Goal: Check status: Check status

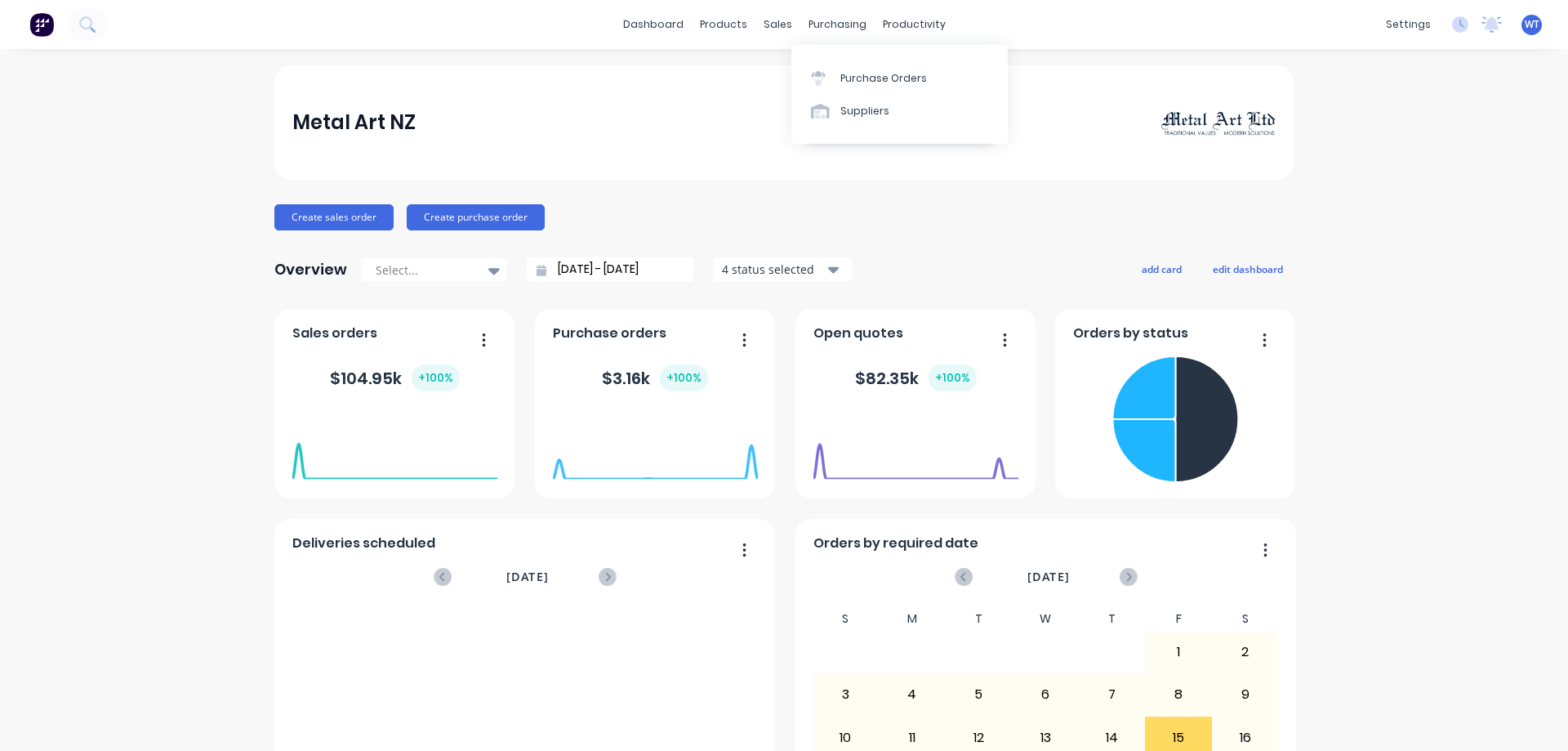
click at [847, 74] on div "Purchase Orders" at bounding box center [883, 79] width 86 height 15
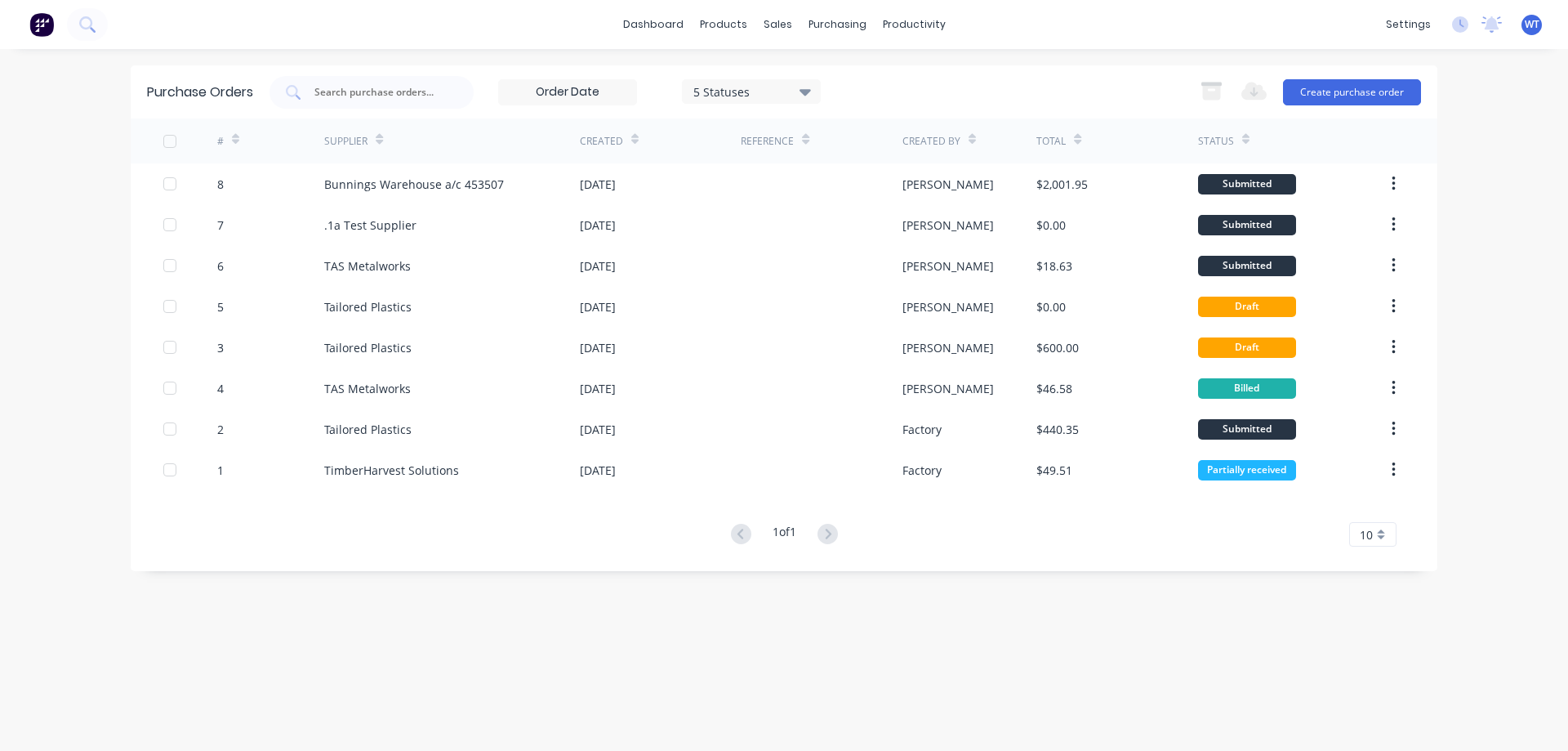
click at [753, 184] on div at bounding box center [821, 184] width 161 height 41
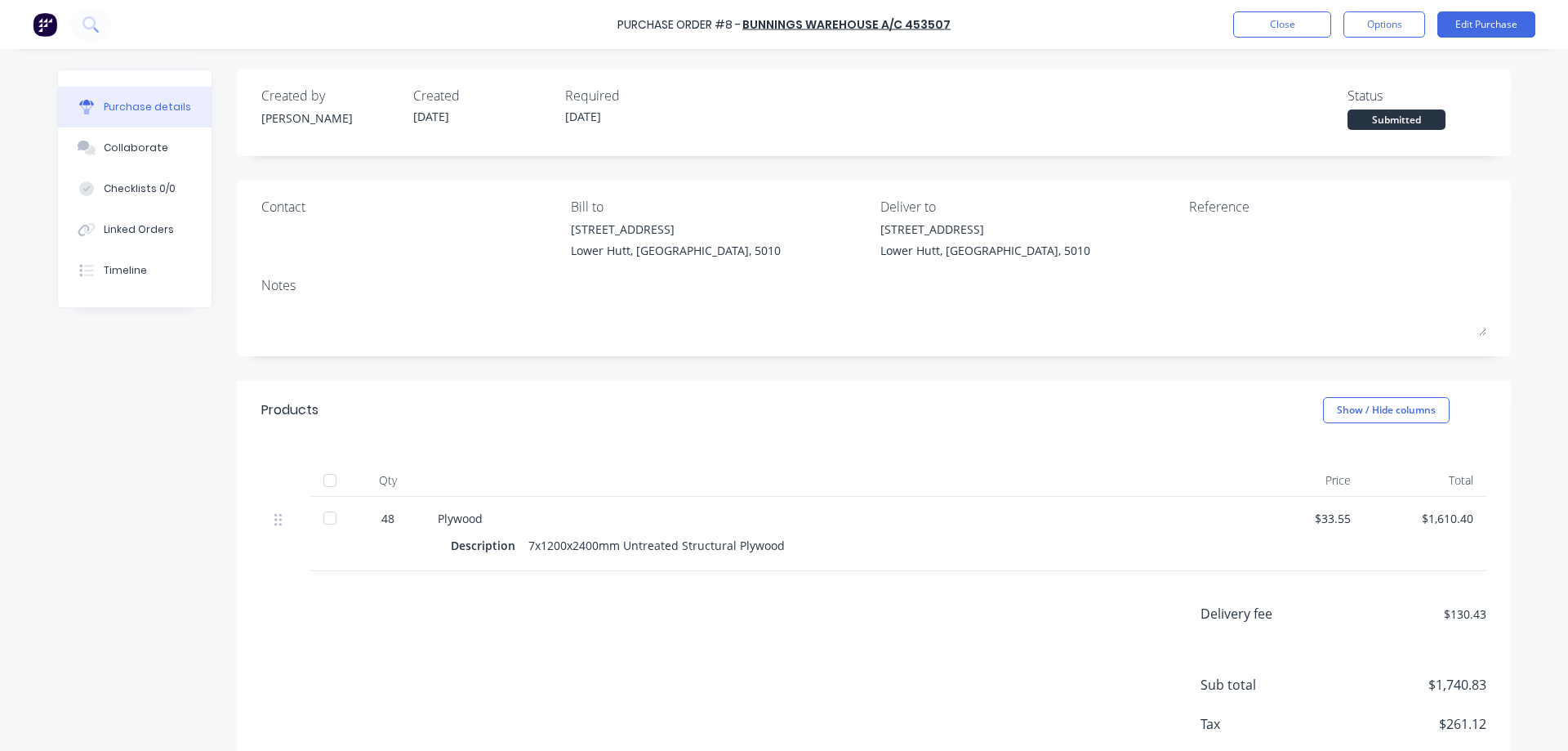
click at [132, 141] on div "Collaborate" at bounding box center [136, 148] width 65 height 15
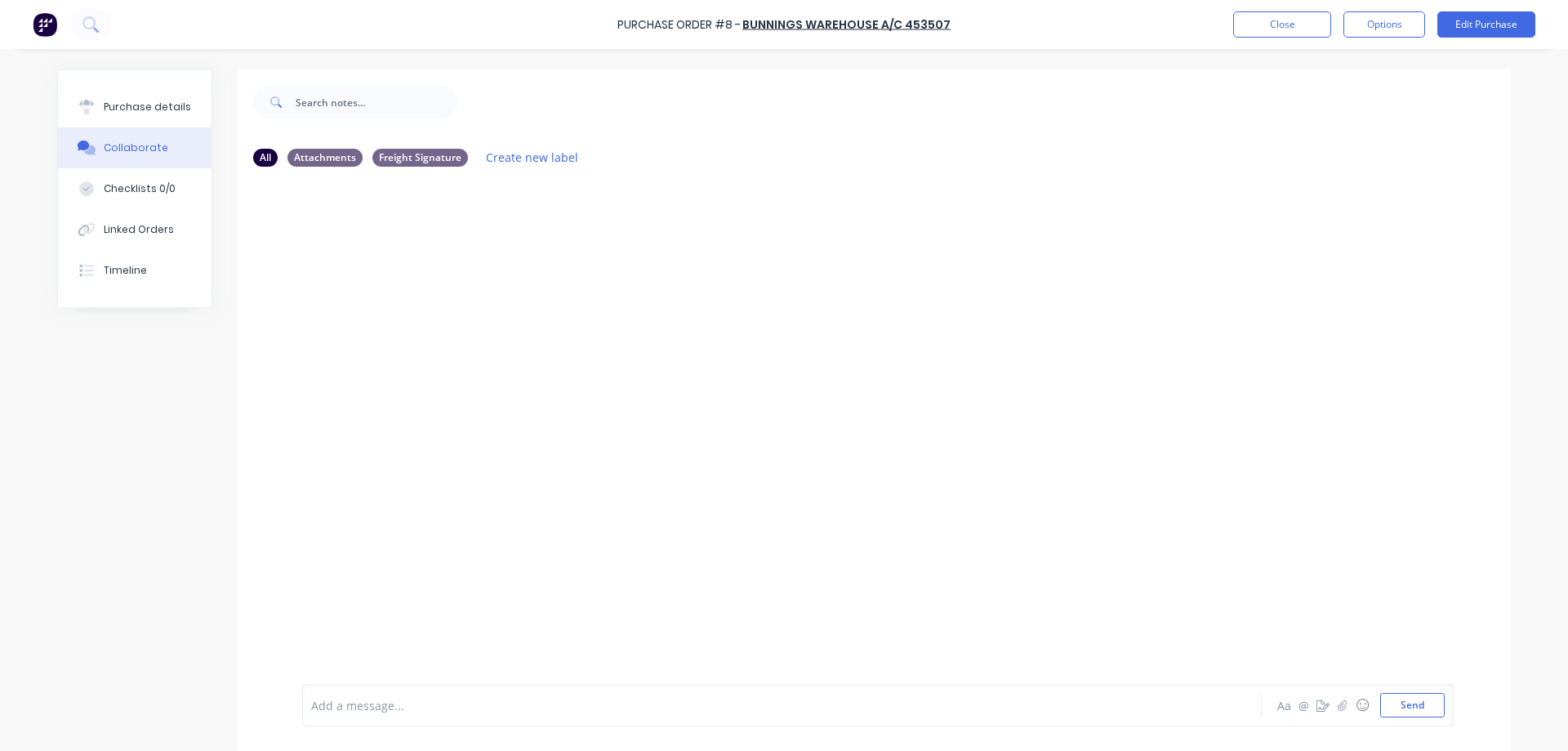
click at [127, 189] on div "Checklists 0/0" at bounding box center [139, 188] width 71 height 15
type textarea "x"
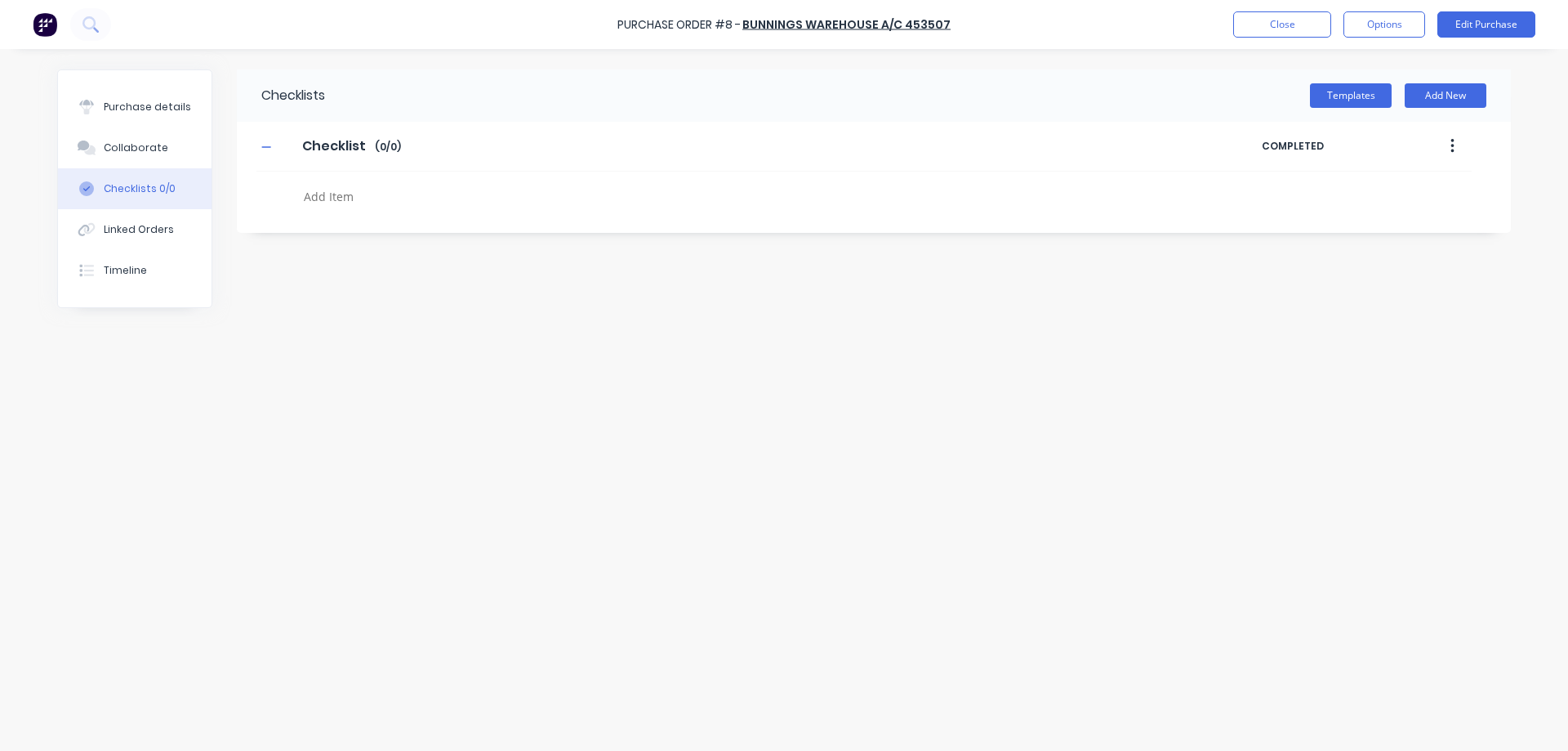
click at [133, 227] on div "Linked Orders" at bounding box center [139, 229] width 71 height 15
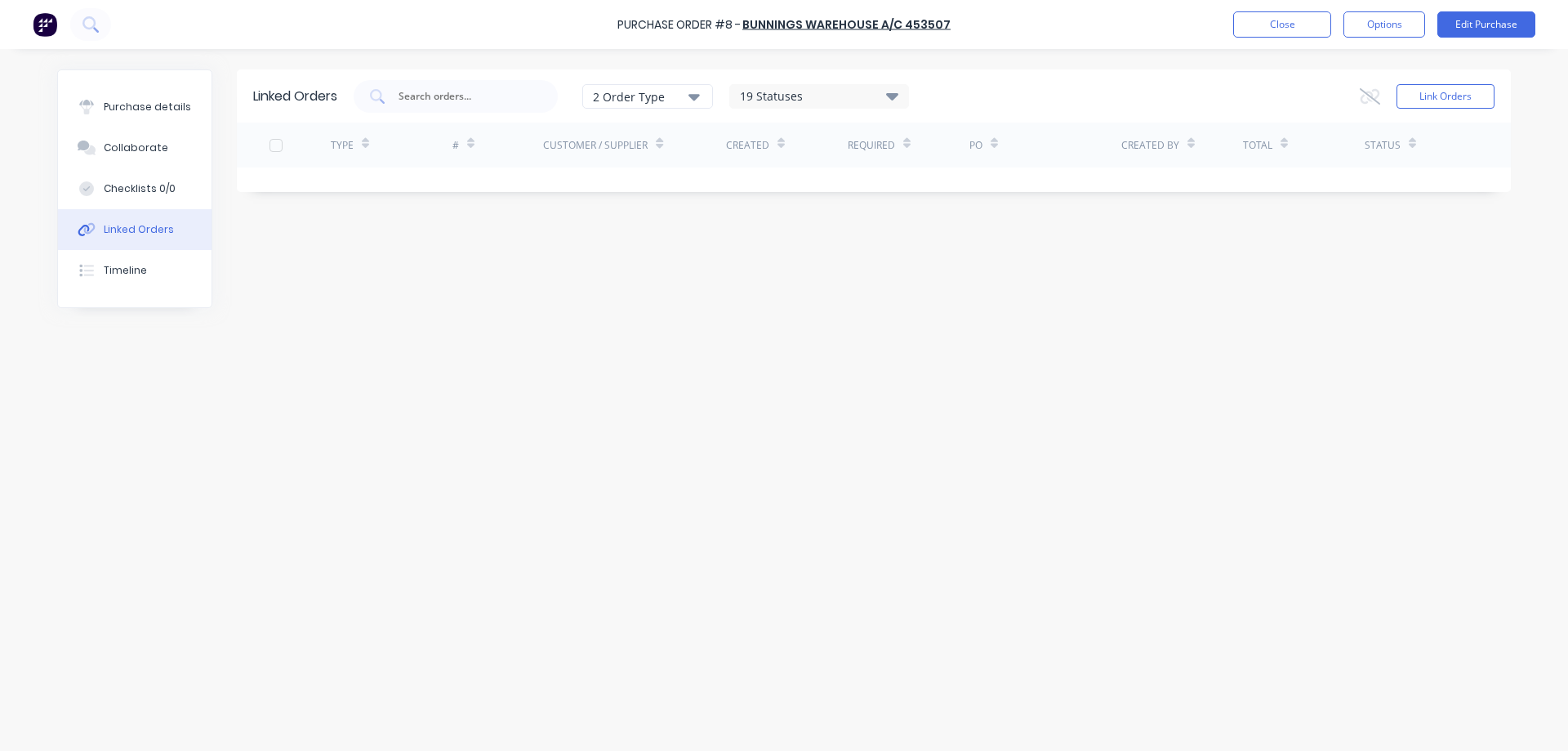
click at [693, 98] on icon "button" at bounding box center [694, 96] width 11 height 18
click at [844, 96] on div "19 Statuses" at bounding box center [820, 96] width 178 height 18
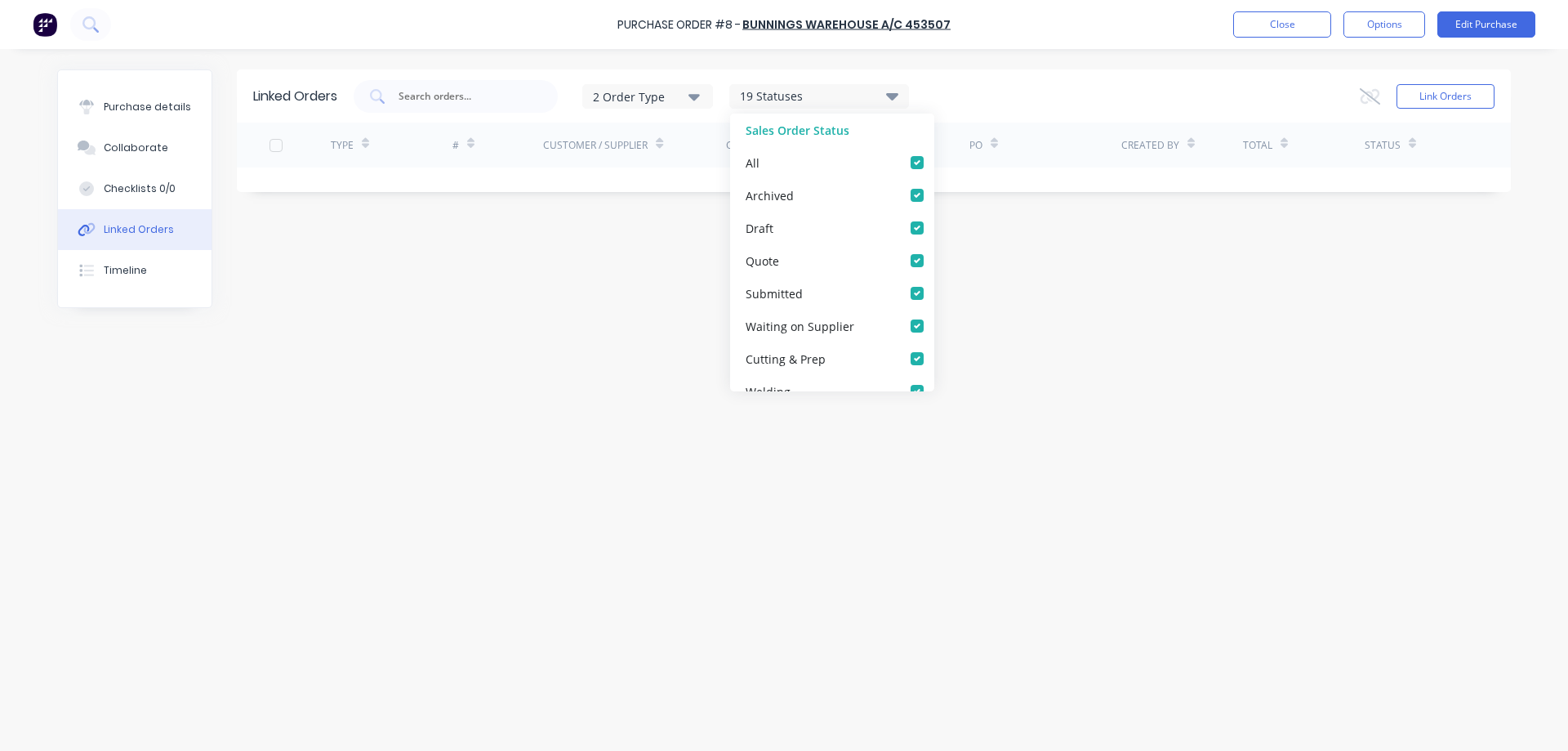
click at [844, 96] on div "19 Statuses" at bounding box center [820, 96] width 178 height 18
click at [1442, 96] on button "Link Orders" at bounding box center [1446, 97] width 98 height 24
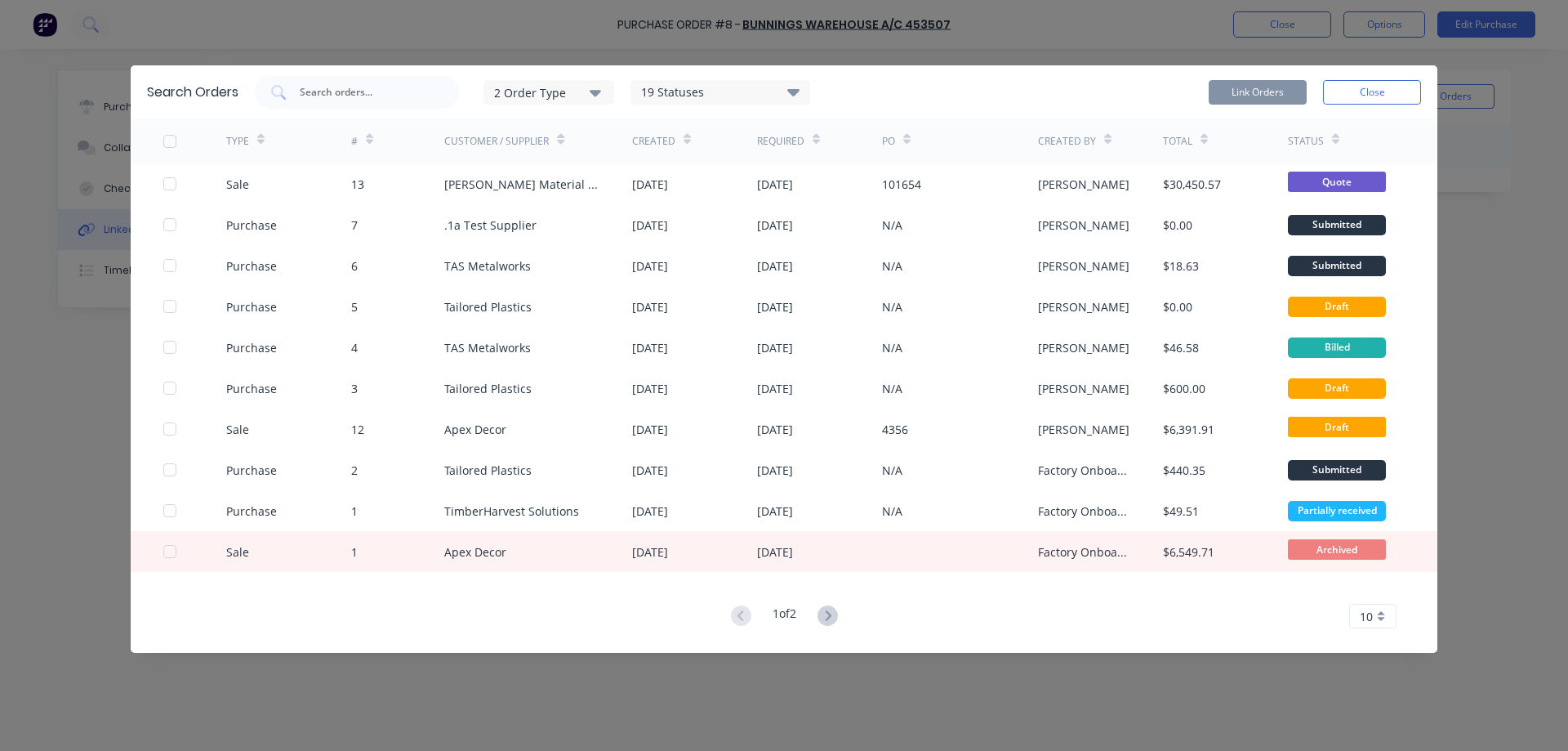
click at [1395, 87] on button "Close" at bounding box center [1372, 92] width 98 height 24
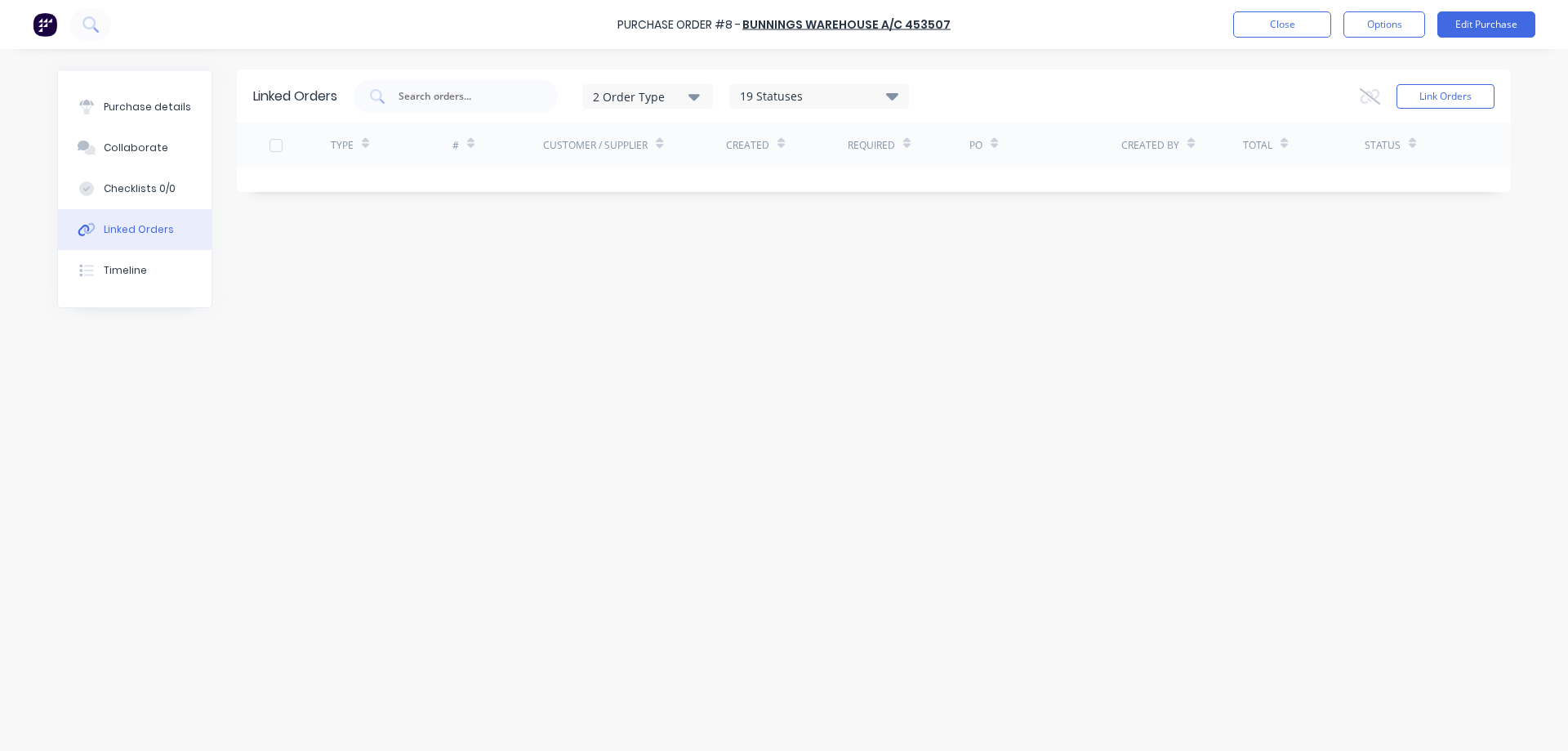
click at [124, 267] on div "Timeline" at bounding box center [125, 270] width 44 height 15
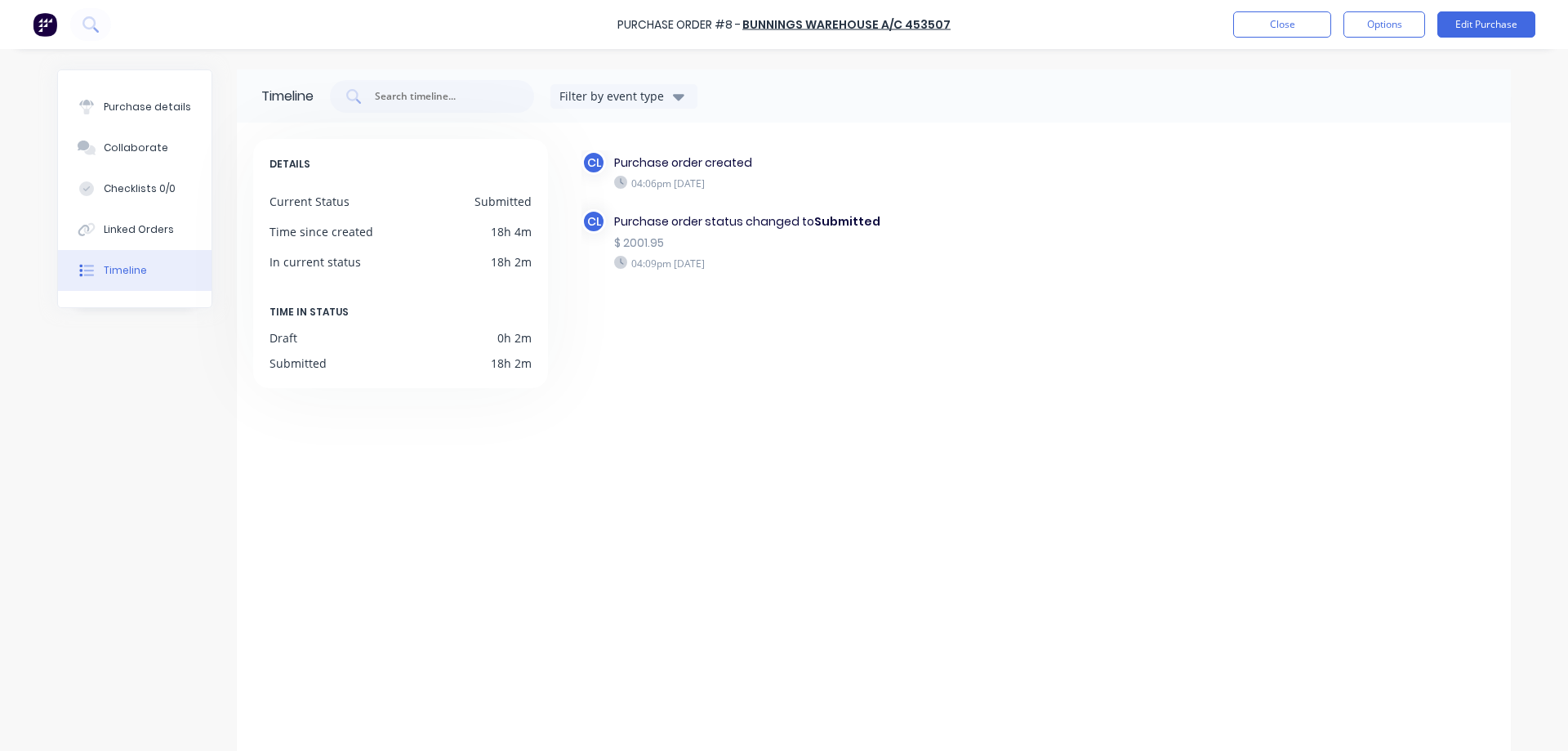
click at [134, 112] on div "Purchase details" at bounding box center [148, 107] width 87 height 15
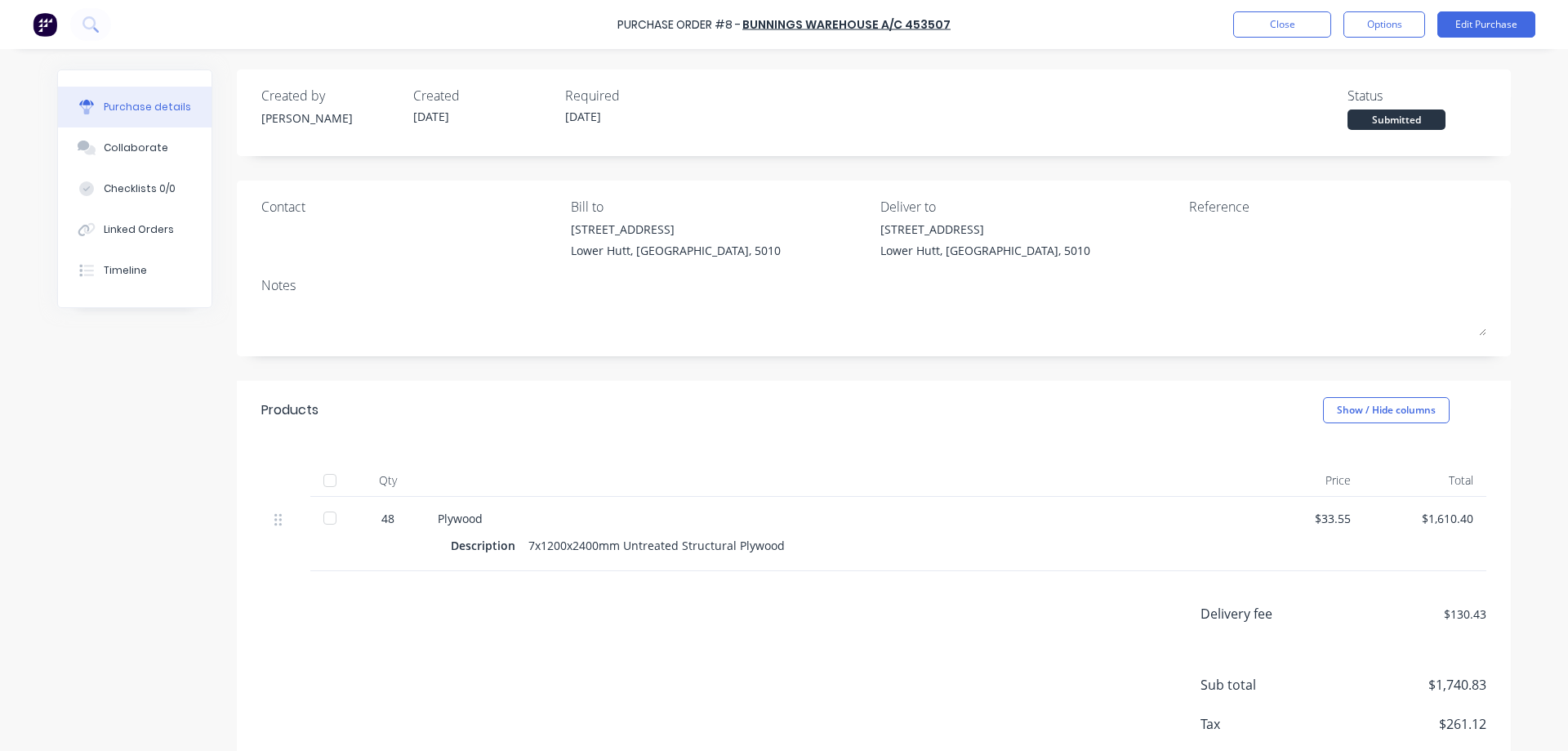
click at [1388, 19] on button "Options" at bounding box center [1384, 24] width 82 height 26
click at [1268, 26] on button "Close" at bounding box center [1283, 24] width 98 height 26
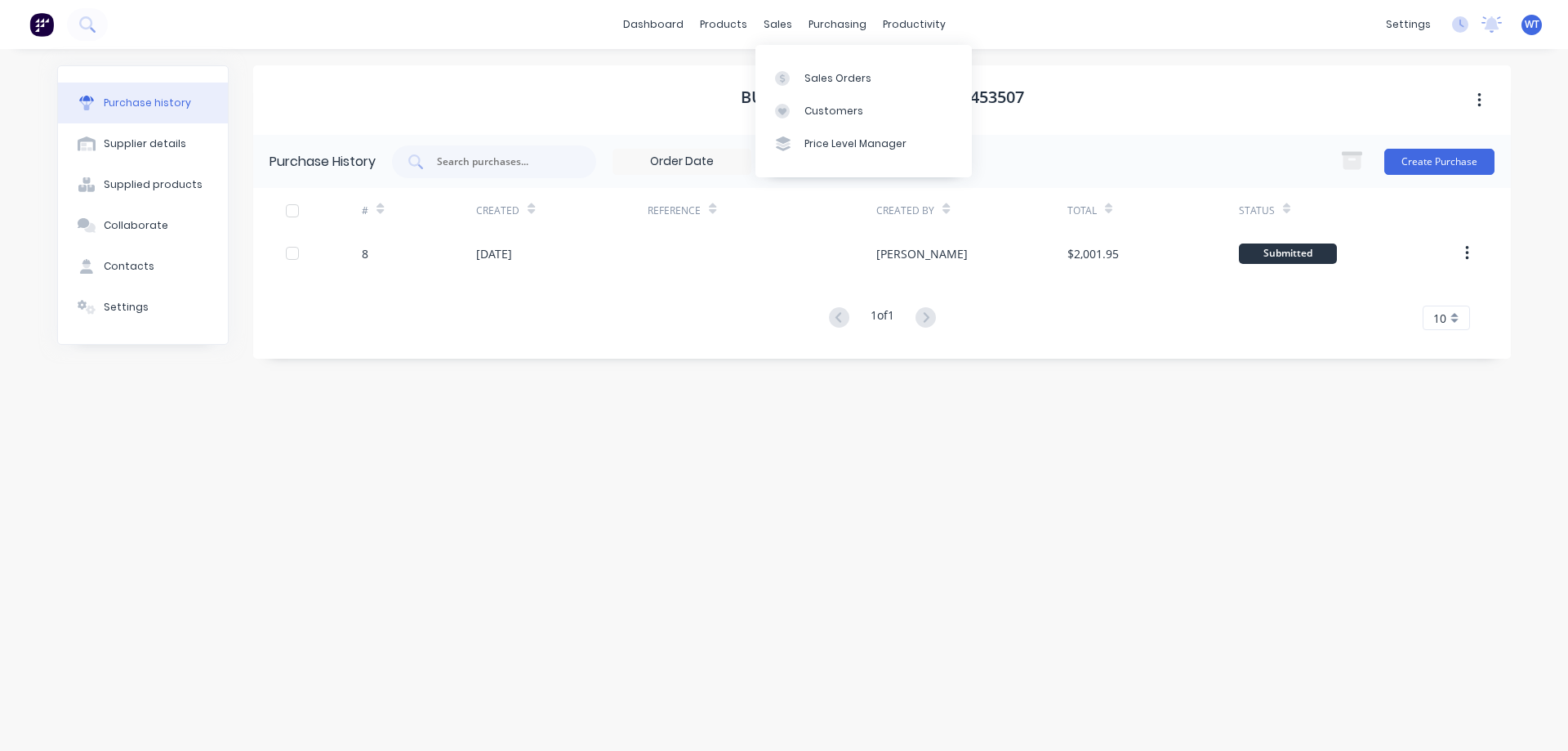
click at [798, 75] on div at bounding box center [787, 79] width 24 height 15
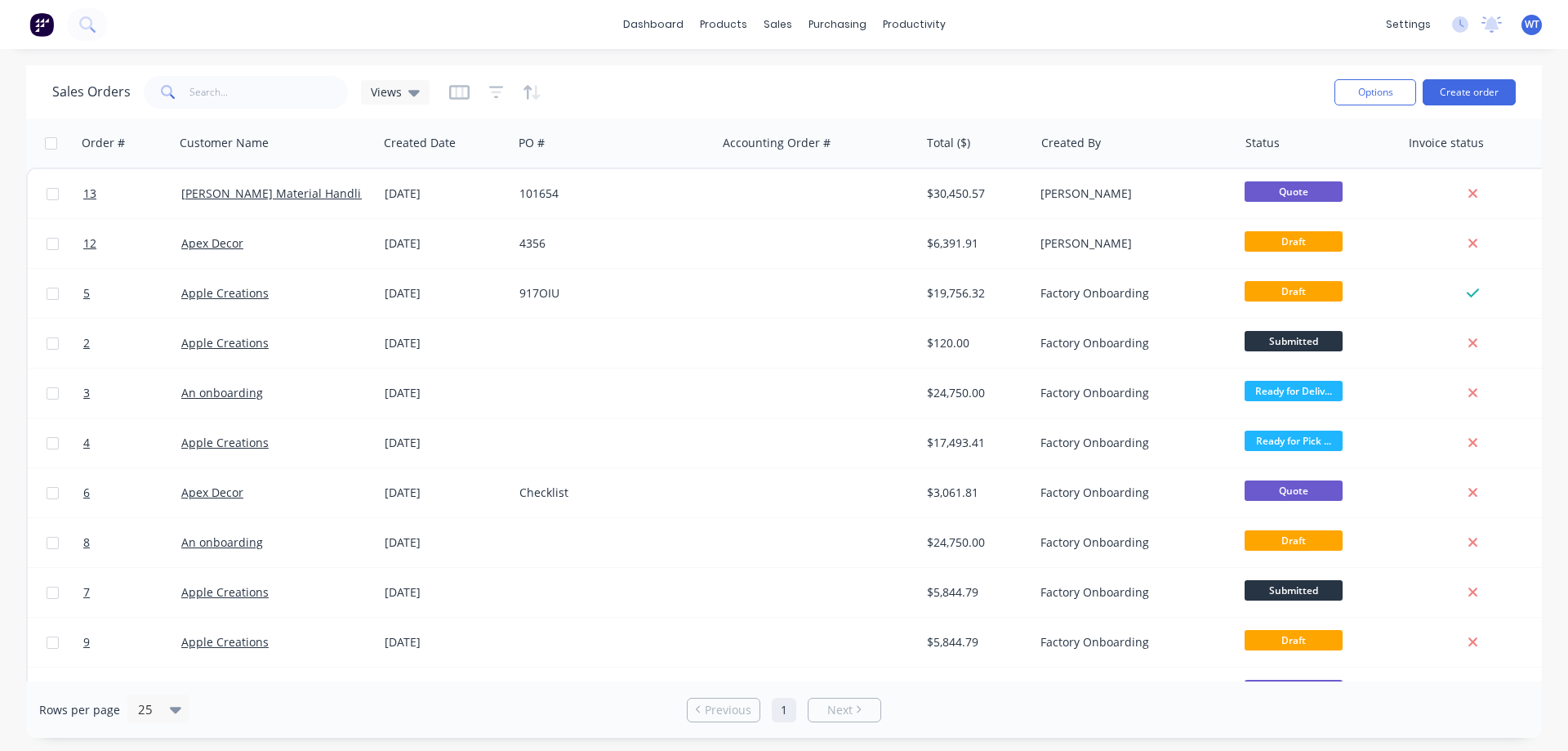
click at [87, 191] on span "13" at bounding box center [90, 194] width 13 height 17
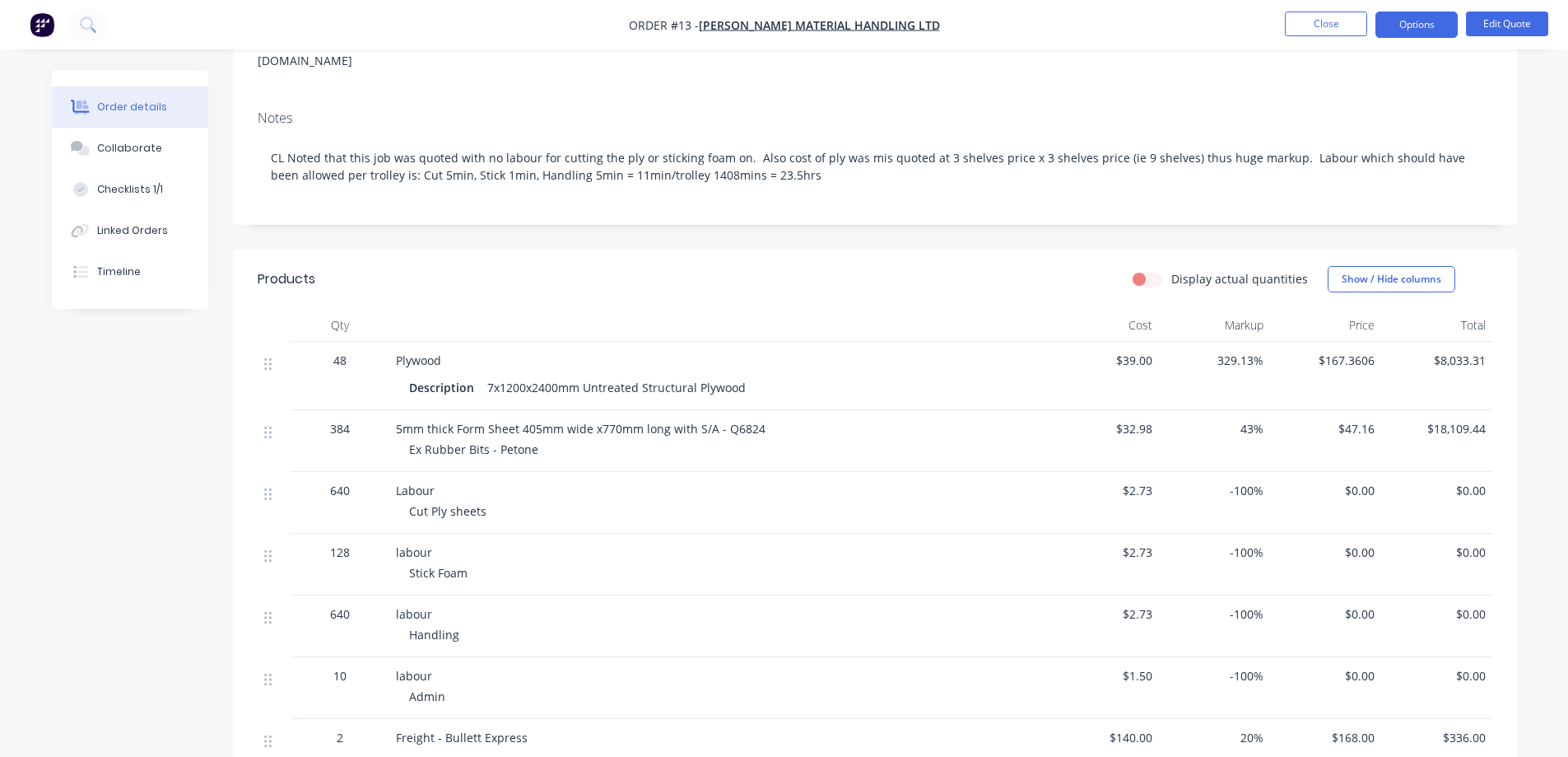
scroll to position [247, 0]
